Goal: Information Seeking & Learning: Learn about a topic

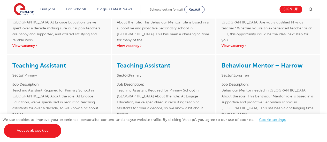
scroll to position [670, 0]
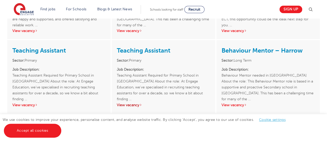
click at [134, 103] on link "View vacancy" at bounding box center [129, 105] width 25 height 4
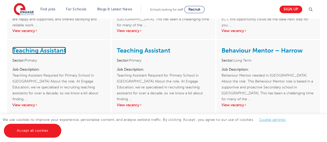
click at [53, 47] on link "Teaching Assistant" at bounding box center [38, 50] width 53 height 7
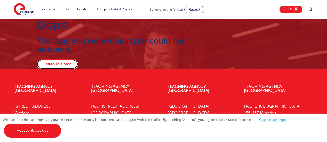
click at [56, 61] on link "Return To Home" at bounding box center [57, 64] width 41 height 10
